Goal: Find specific page/section: Find specific page/section

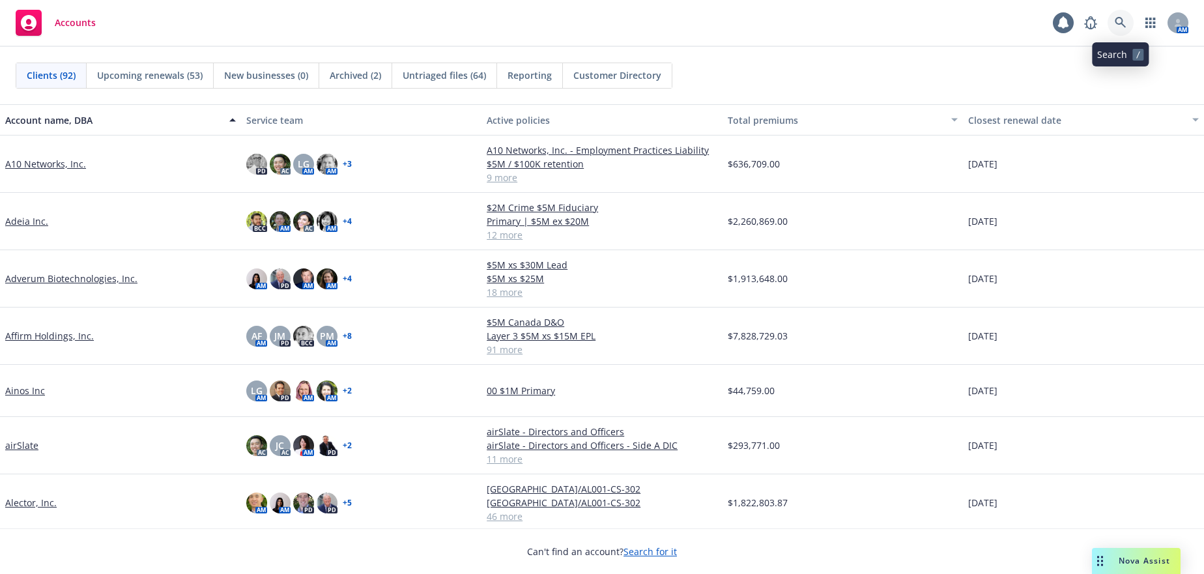
click at [1117, 22] on icon at bounding box center [1120, 23] width 12 height 12
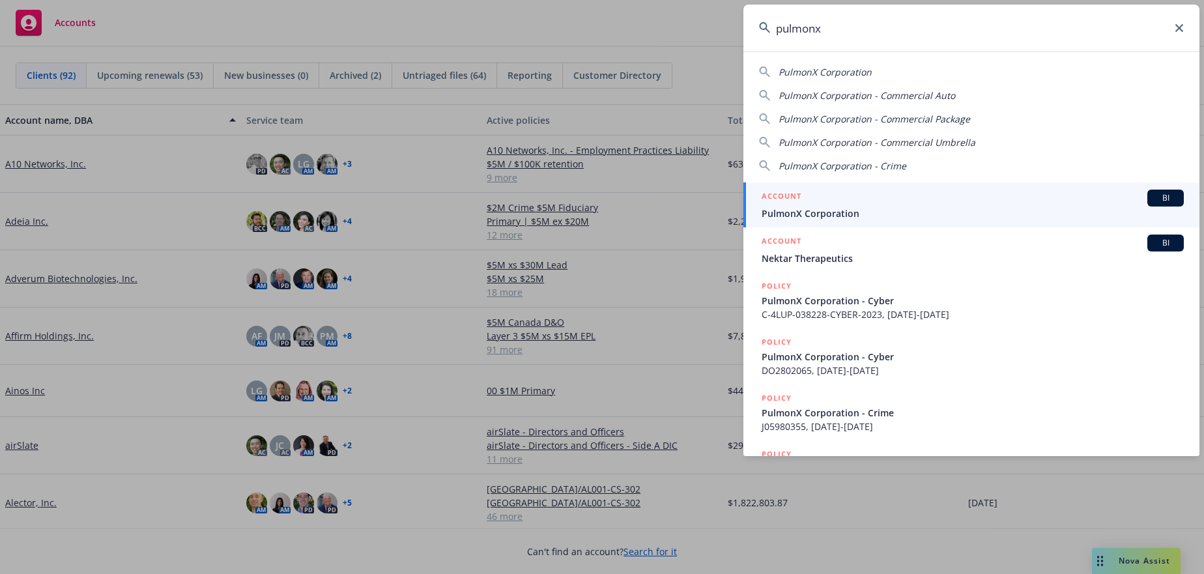
type input "pulmonx"
click at [838, 212] on span "PulmonX Corporation" at bounding box center [972, 213] width 422 height 14
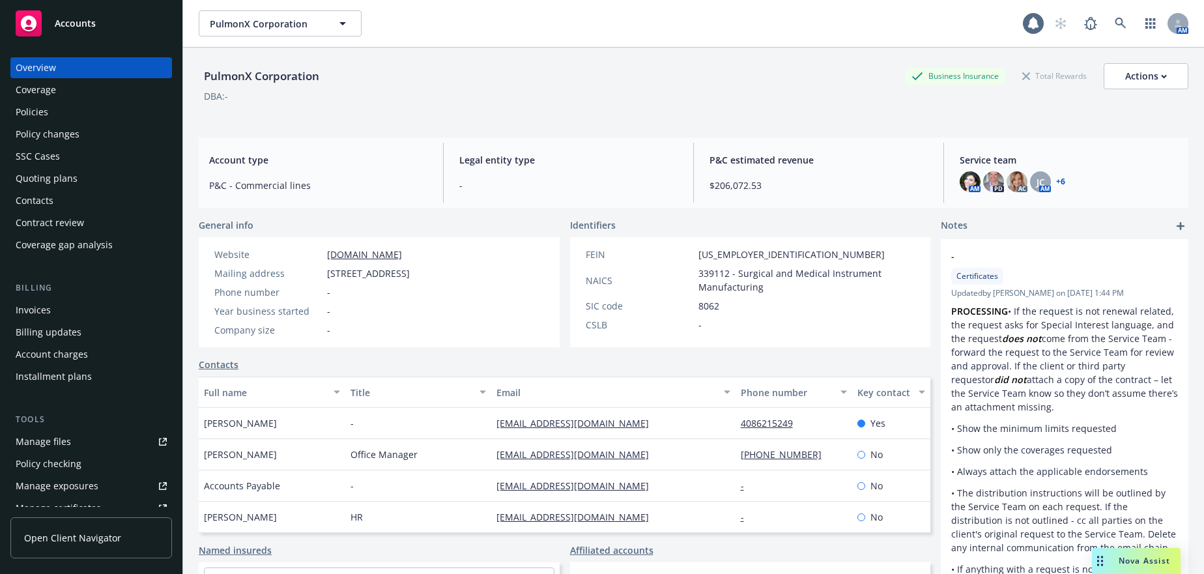
click at [39, 310] on div "Invoices" at bounding box center [33, 310] width 35 height 21
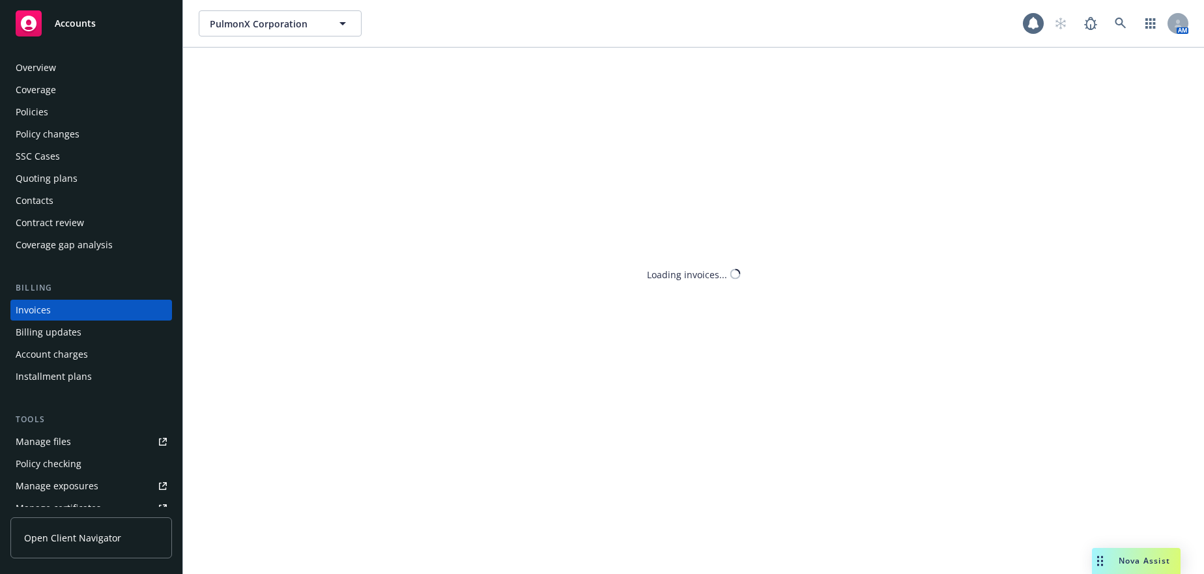
scroll to position [3, 0]
